Goal: Find specific page/section: Find specific page/section

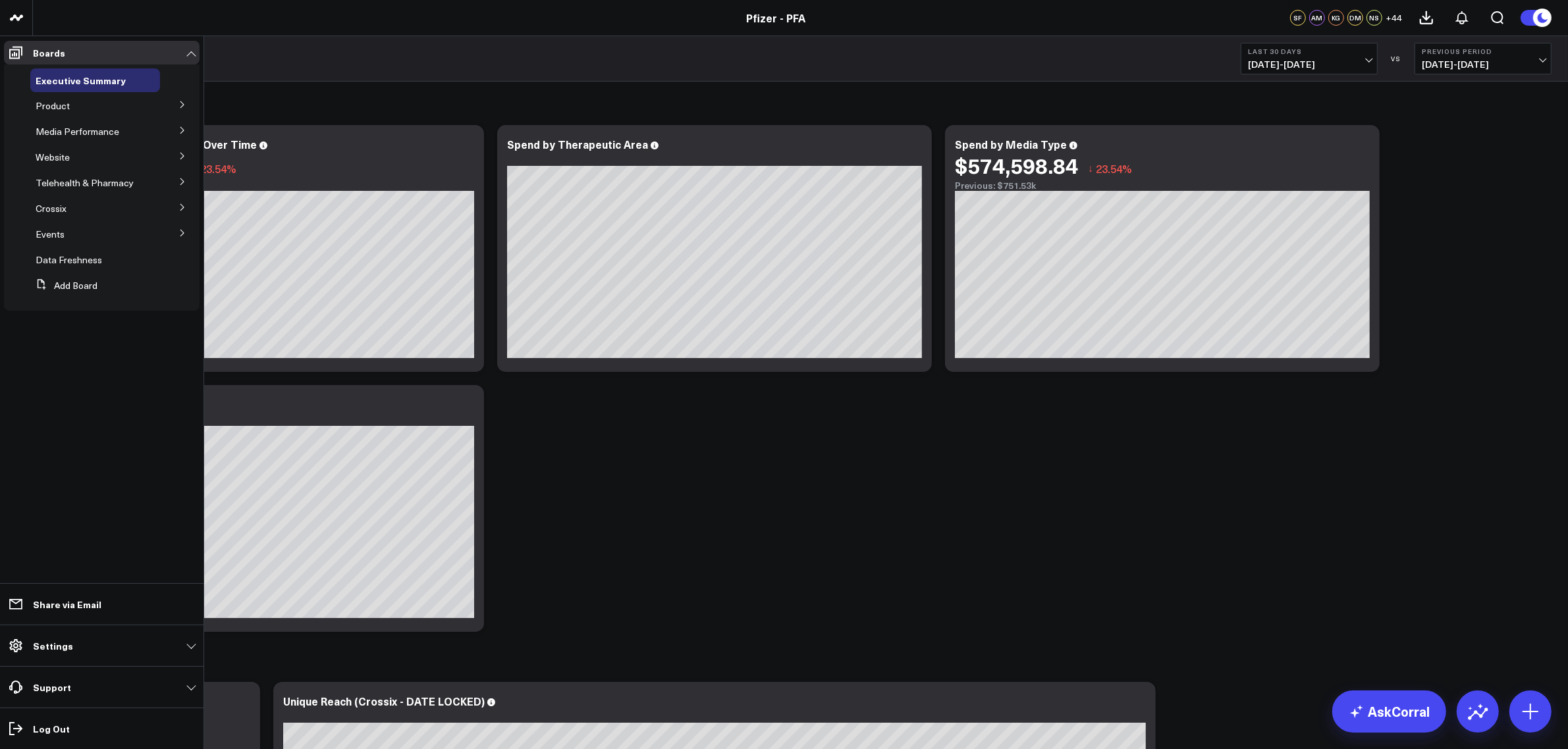
click at [183, 155] on icon at bounding box center [182, 156] width 8 height 8
click at [184, 107] on icon at bounding box center [182, 105] width 8 height 8
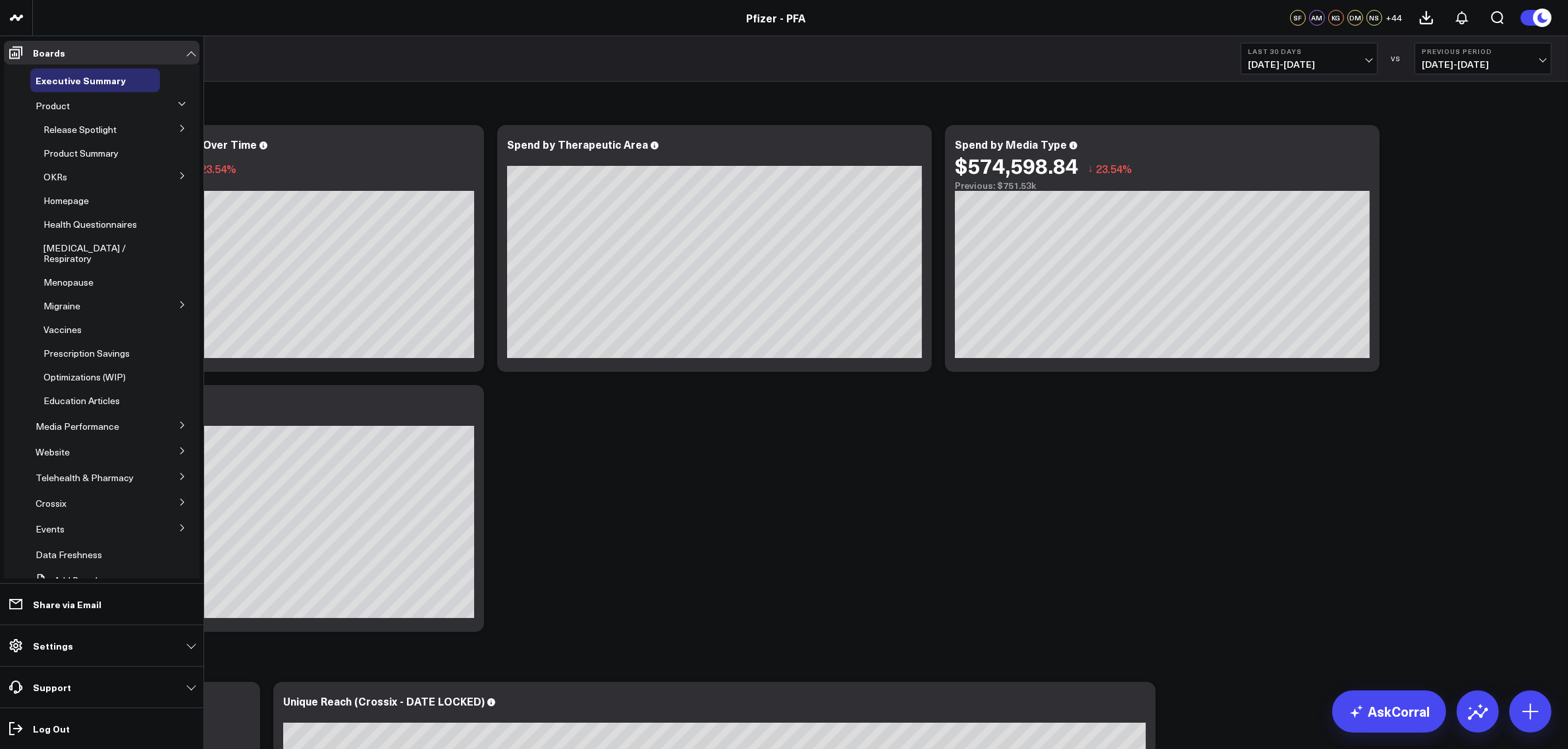
click at [178, 130] on icon at bounding box center [182, 128] width 8 height 8
click at [177, 130] on icon at bounding box center [181, 127] width 8 height 8
click at [178, 178] on icon at bounding box center [182, 176] width 8 height 8
click at [106, 221] on span "5.2 Release OKRs" at bounding box center [89, 224] width 74 height 12
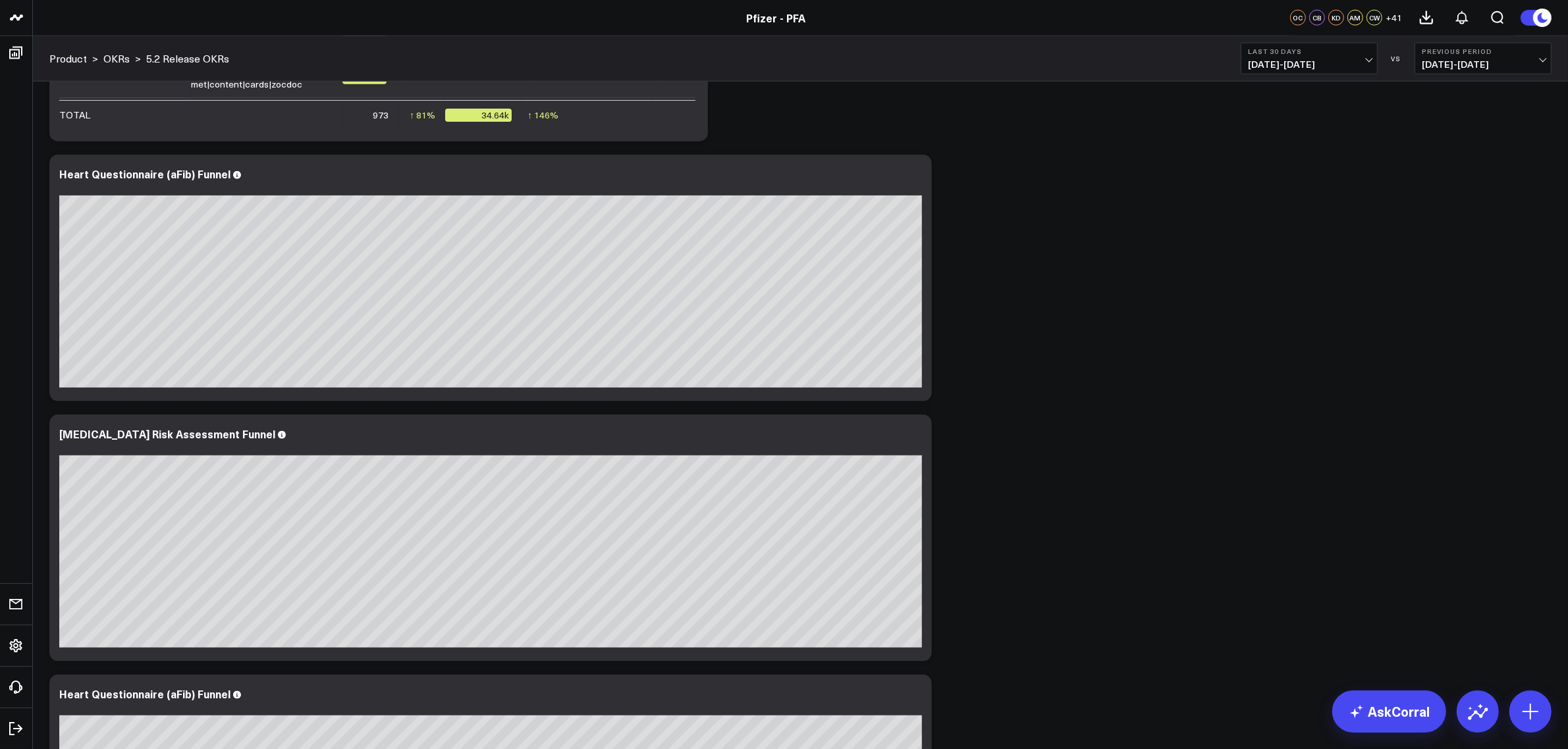
scroll to position [2468, 0]
